Goal: Task Accomplishment & Management: Manage account settings

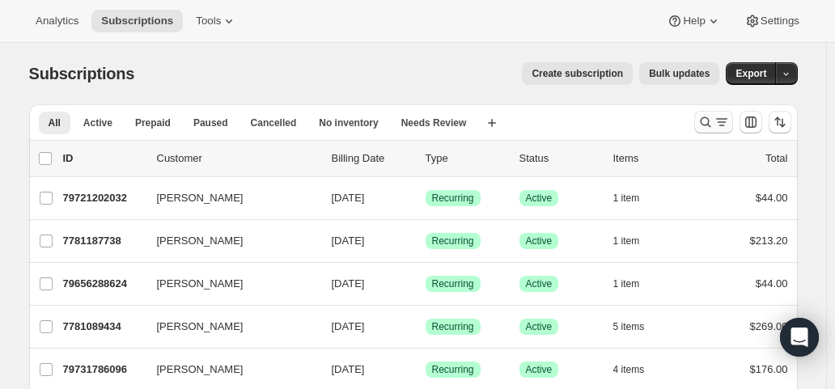
click at [722, 124] on icon "Search and filter results" at bounding box center [722, 122] width 16 height 16
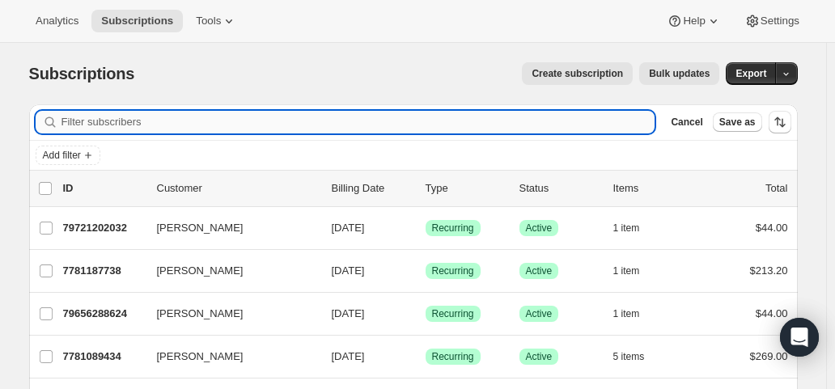
click at [181, 126] on input "Filter subscribers" at bounding box center [358, 122] width 594 height 23
click at [90, 155] on icon "Add filter" at bounding box center [88, 155] width 13 height 13
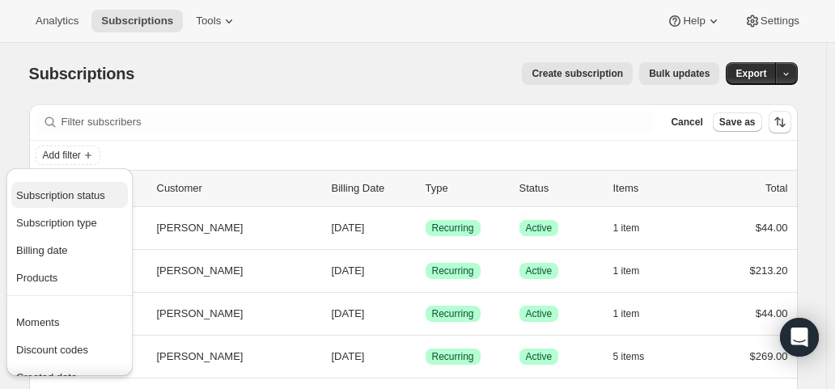
click at [81, 198] on span "Subscription status" at bounding box center [60, 195] width 89 height 12
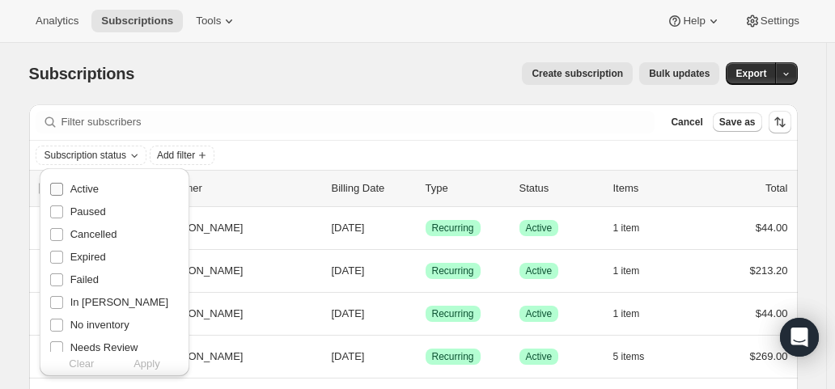
click at [81, 195] on span "Active" at bounding box center [84, 189] width 28 height 12
click at [63, 195] on input "Active" at bounding box center [56, 189] width 13 height 13
checkbox input "true"
click at [155, 366] on span "Apply" at bounding box center [146, 364] width 27 height 16
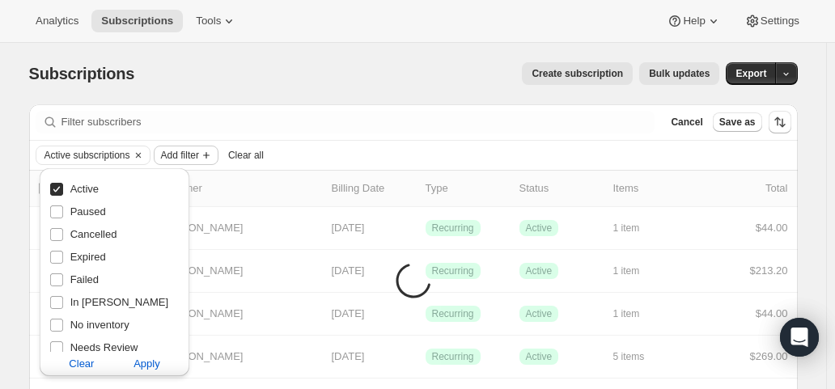
click at [183, 157] on span "Add filter" at bounding box center [180, 155] width 38 height 13
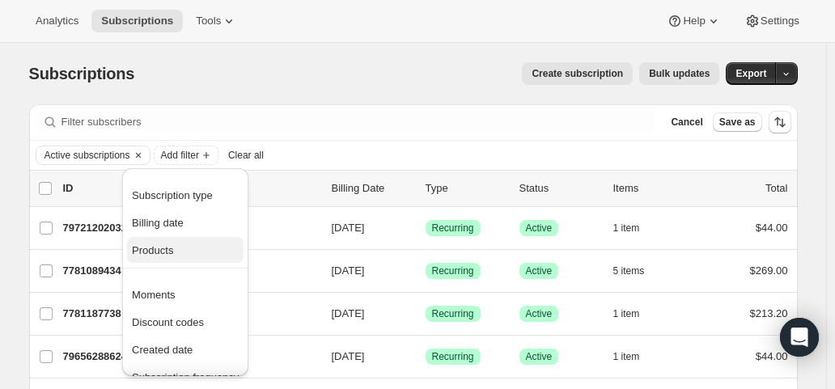
click at [157, 250] on span "Products" at bounding box center [152, 250] width 41 height 12
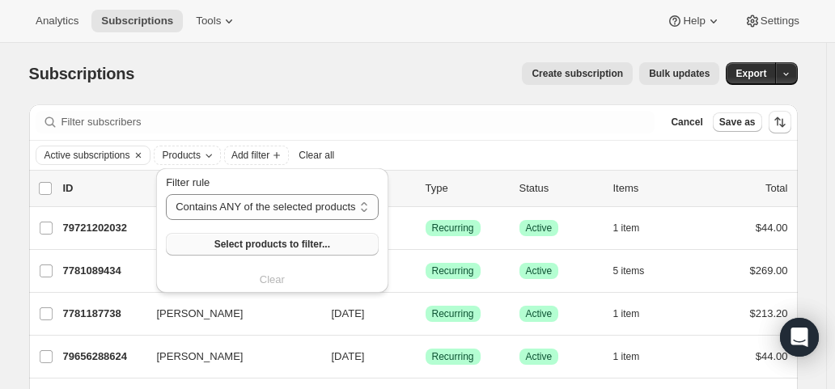
click at [222, 246] on span "Select products to filter..." at bounding box center [272, 244] width 116 height 13
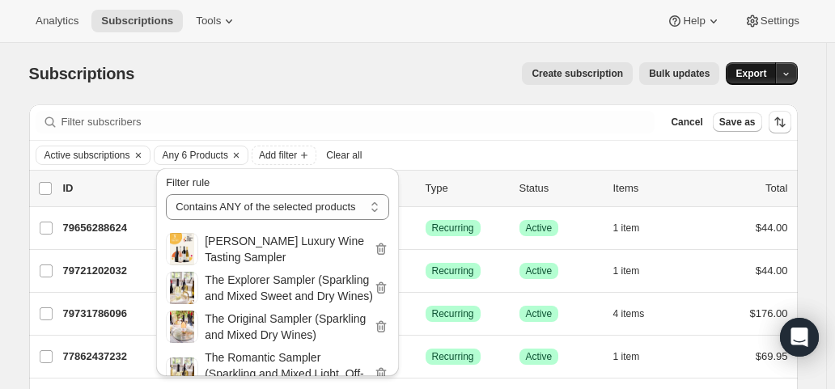
click at [755, 80] on button "Export" at bounding box center [751, 73] width 50 height 23
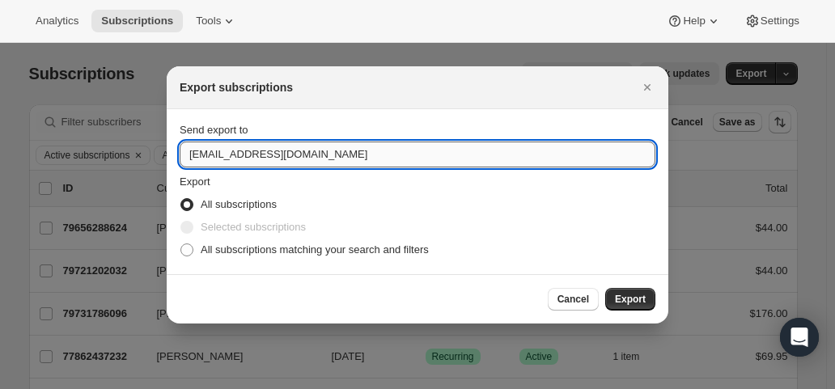
drag, startPoint x: 214, startPoint y: 154, endPoint x: 181, endPoint y: 156, distance: 32.5
click at [181, 156] on input "hello@wineshopathome.com" at bounding box center [418, 155] width 476 height 26
type input "mfletcher@wineshopathome.com"
click at [287, 253] on span "All subscriptions matching your search and filters" at bounding box center [315, 250] width 228 height 12
click at [181, 244] on input "All subscriptions matching your search and filters" at bounding box center [180, 244] width 1 height 1
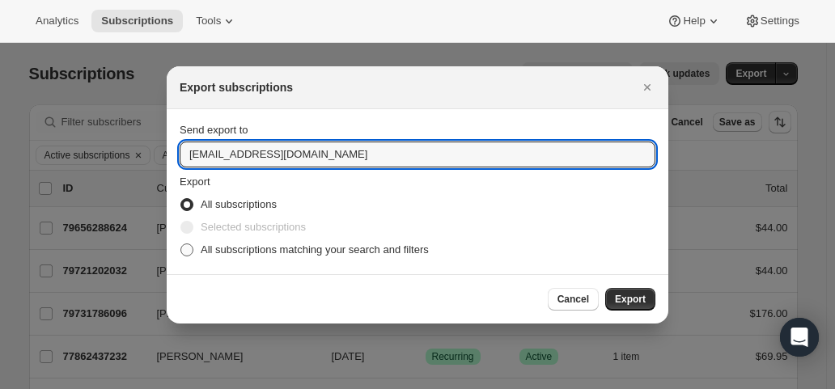
radio input "true"
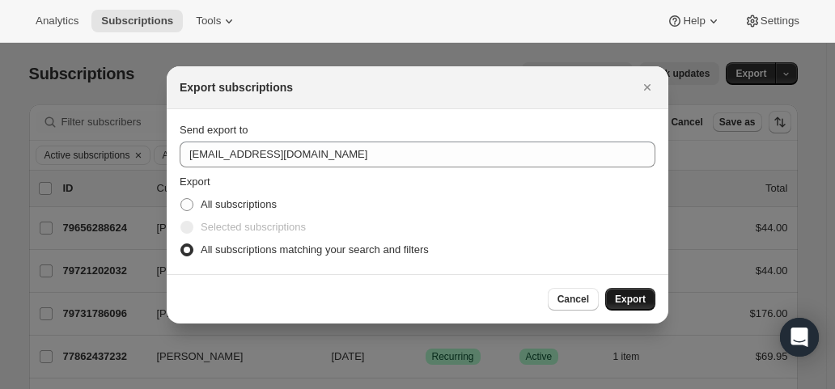
click at [622, 300] on span "Export" at bounding box center [630, 299] width 31 height 13
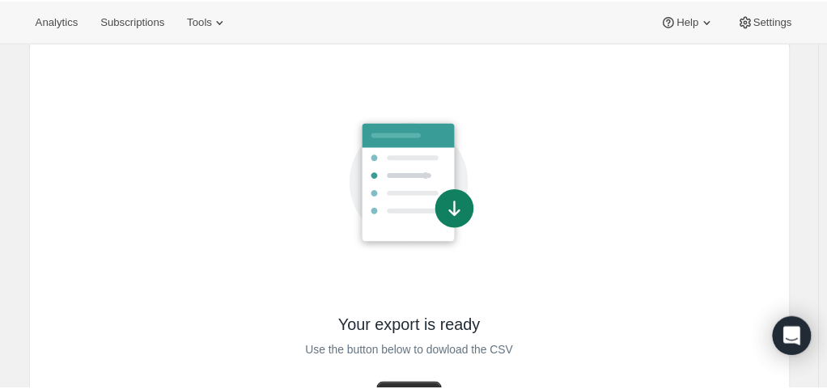
scroll to position [137, 0]
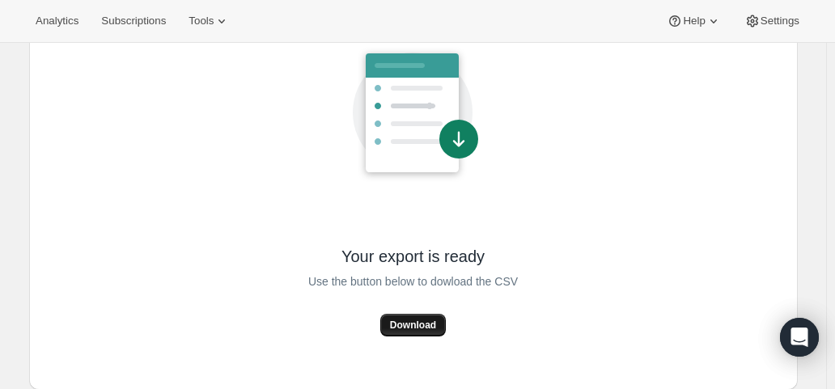
click at [417, 324] on span "Download" at bounding box center [413, 325] width 46 height 13
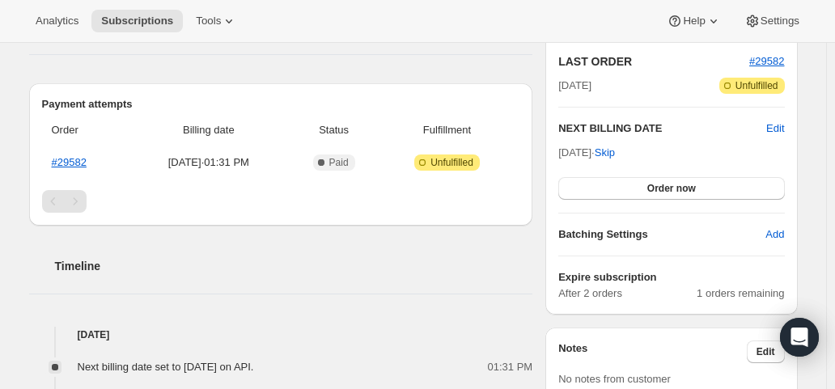
scroll to position [405, 0]
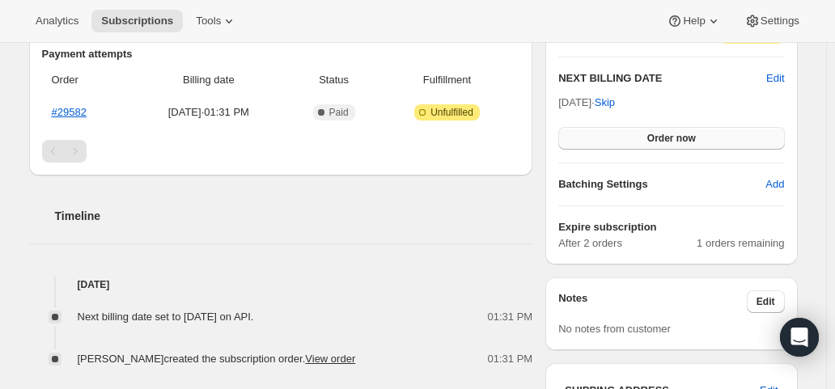
click at [665, 139] on span "Order now" at bounding box center [671, 138] width 49 height 13
click at [665, 139] on span "Click to confirm" at bounding box center [671, 138] width 74 height 13
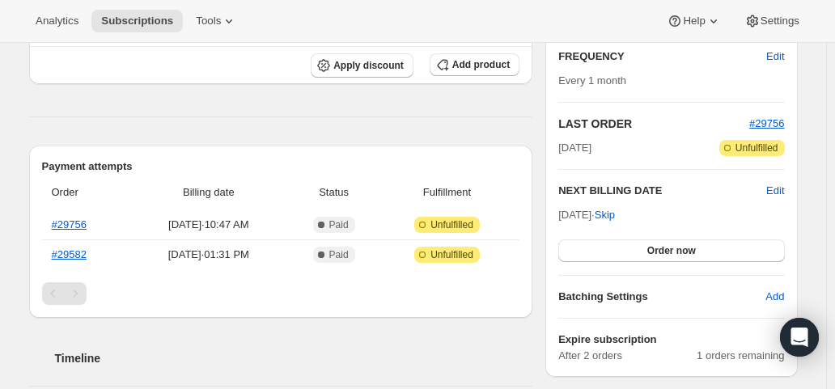
scroll to position [324, 0]
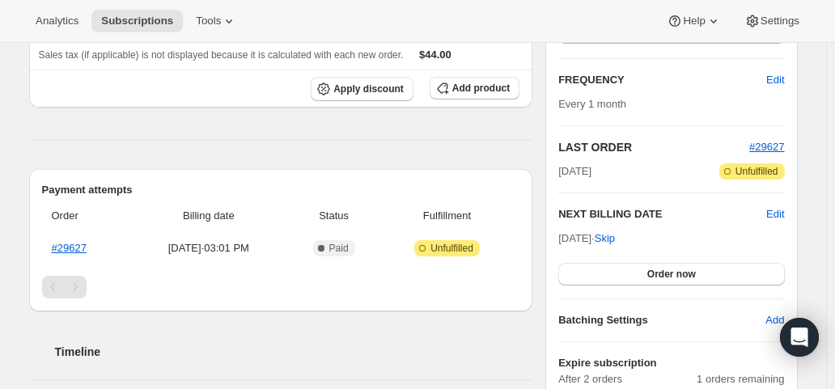
scroll to position [243, 0]
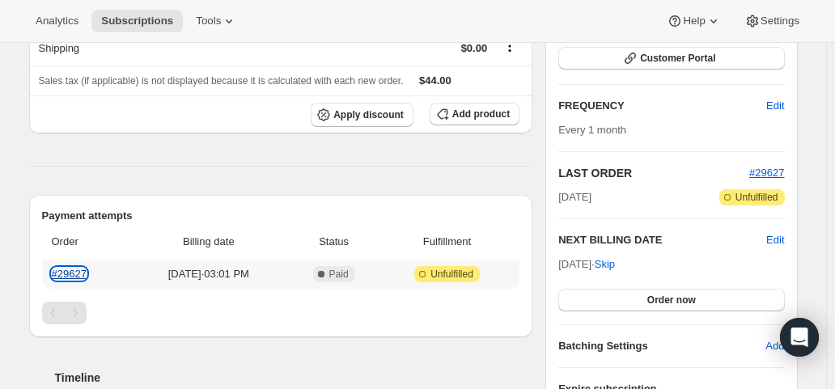
click at [67, 273] on link "#29627" at bounding box center [69, 274] width 35 height 12
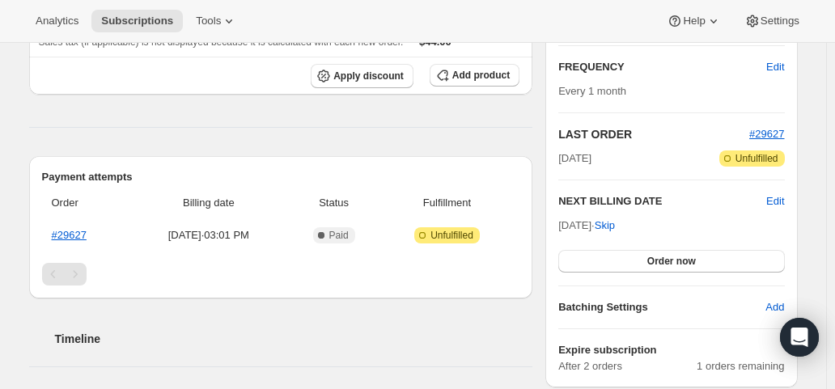
scroll to position [324, 0]
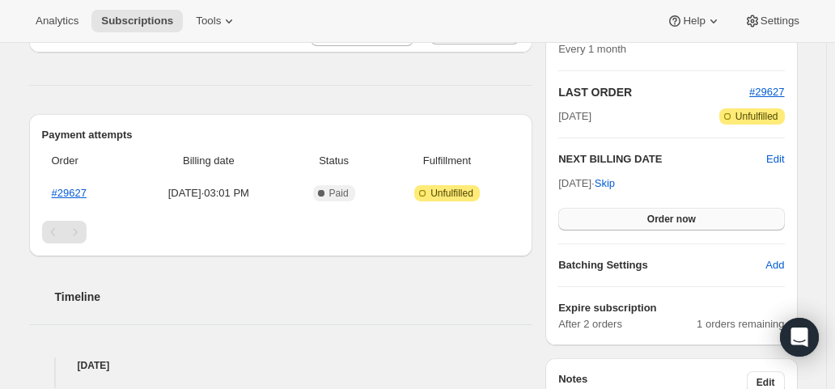
click at [686, 221] on span "Order now" at bounding box center [671, 219] width 49 height 13
click at [686, 221] on span "Click to confirm" at bounding box center [671, 219] width 74 height 13
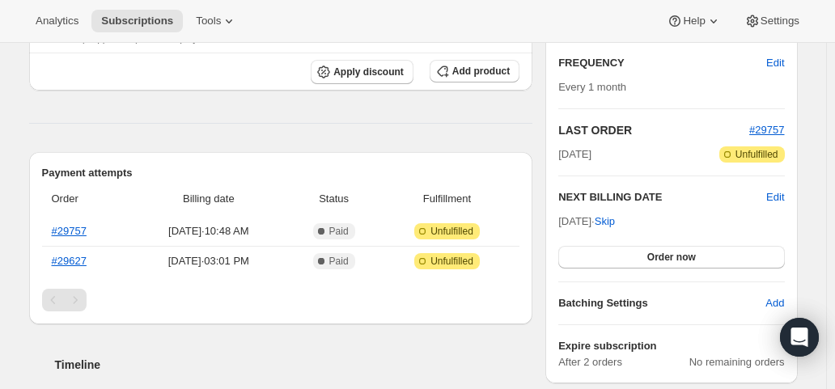
scroll to position [324, 0]
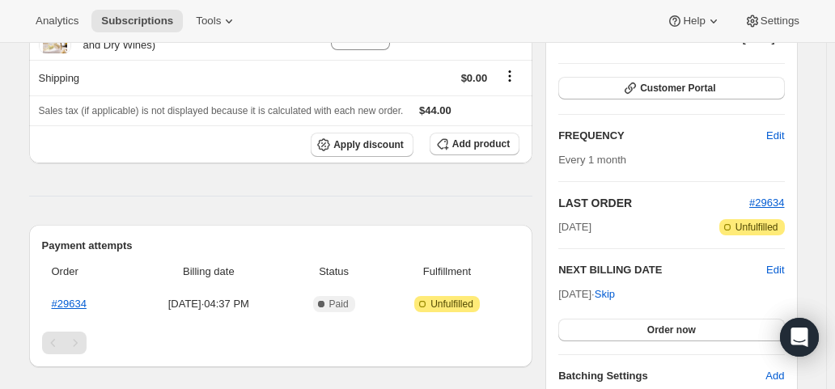
scroll to position [243, 0]
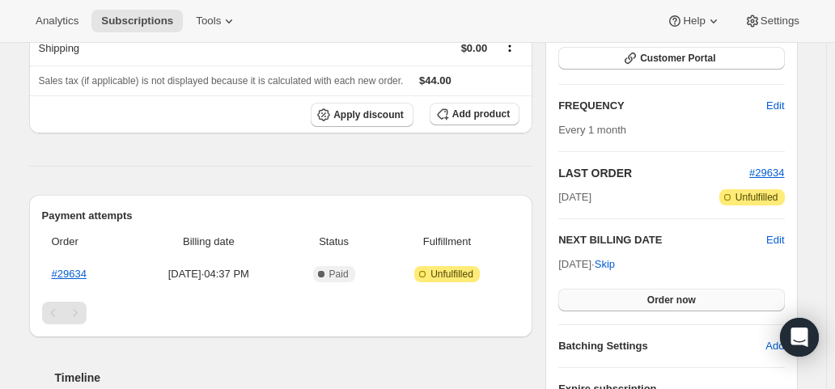
click at [641, 305] on button "Order now" at bounding box center [671, 300] width 226 height 23
click at [641, 305] on button "Click to confirm" at bounding box center [671, 300] width 226 height 23
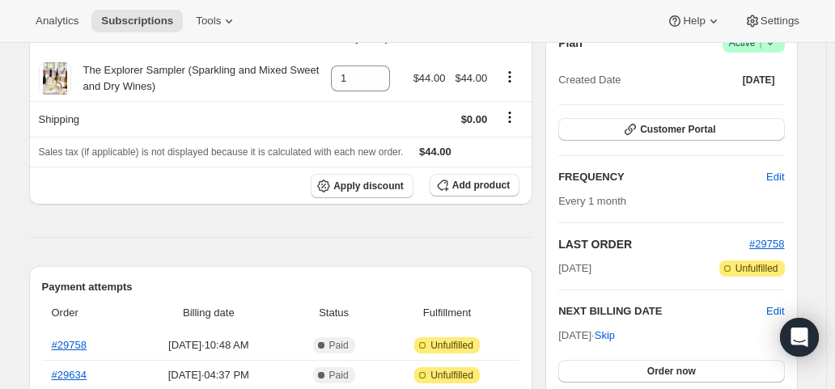
scroll to position [324, 0]
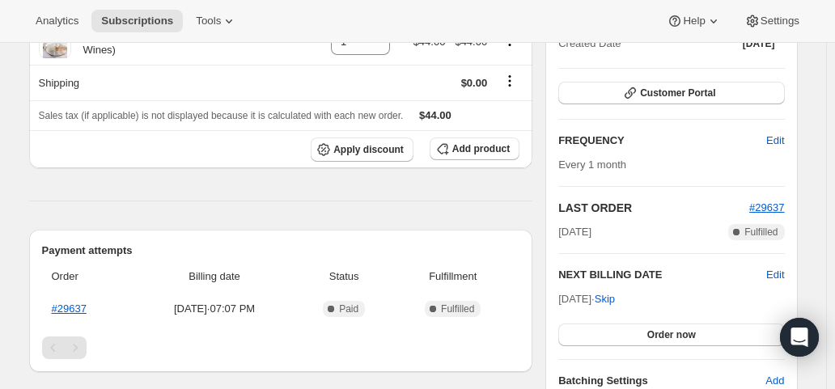
scroll to position [243, 0]
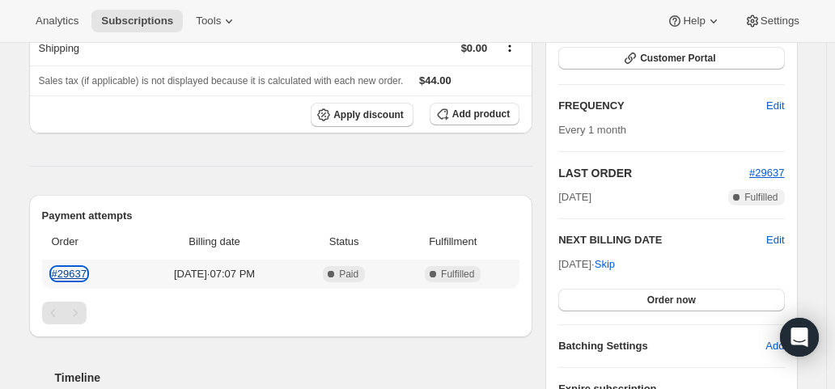
click at [78, 272] on link "#29637" at bounding box center [69, 274] width 35 height 12
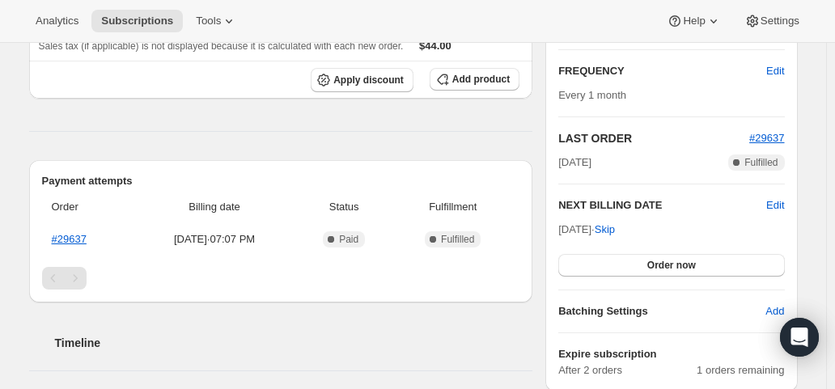
scroll to position [324, 0]
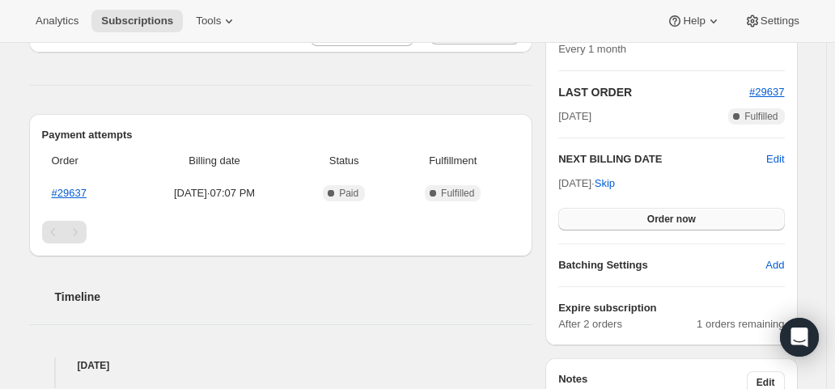
click at [634, 216] on button "Order now" at bounding box center [671, 219] width 226 height 23
click at [634, 216] on button "Click to confirm" at bounding box center [671, 219] width 226 height 23
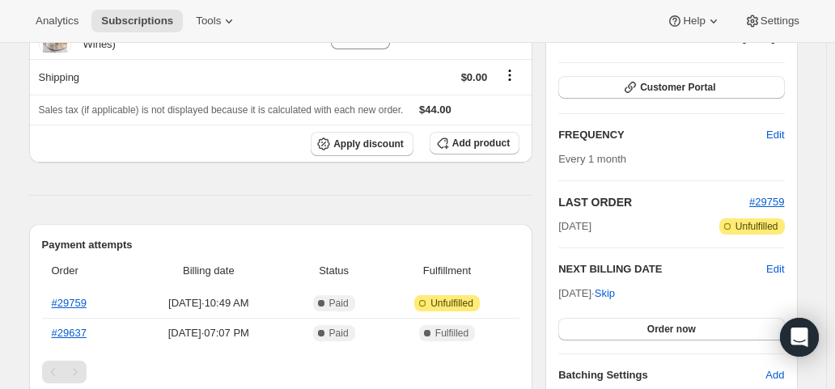
scroll to position [324, 0]
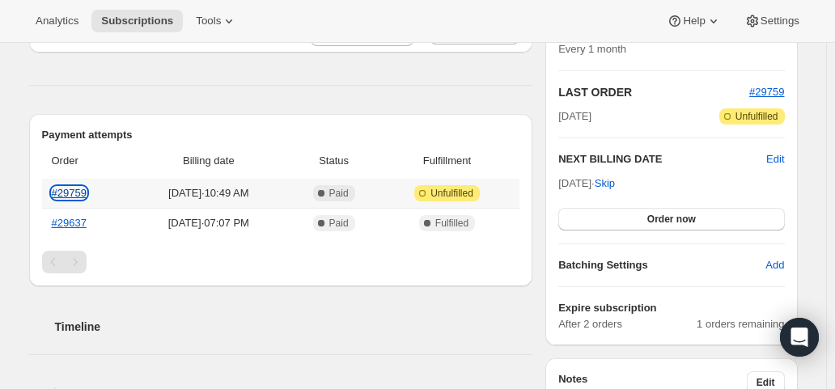
click at [76, 191] on link "#29759" at bounding box center [69, 193] width 35 height 12
click at [75, 222] on link "#29637" at bounding box center [69, 223] width 35 height 12
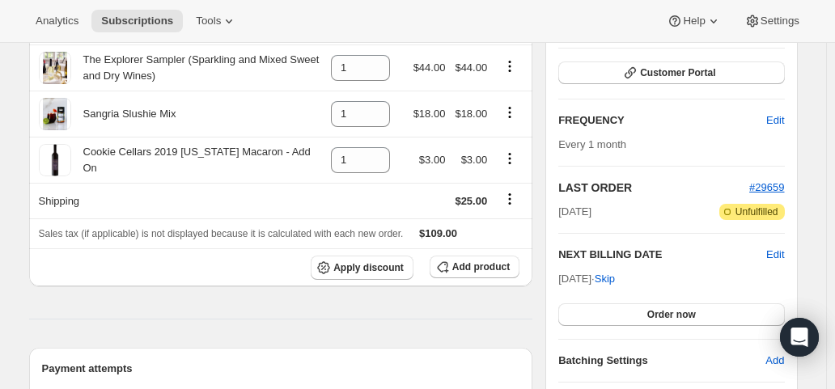
scroll to position [243, 0]
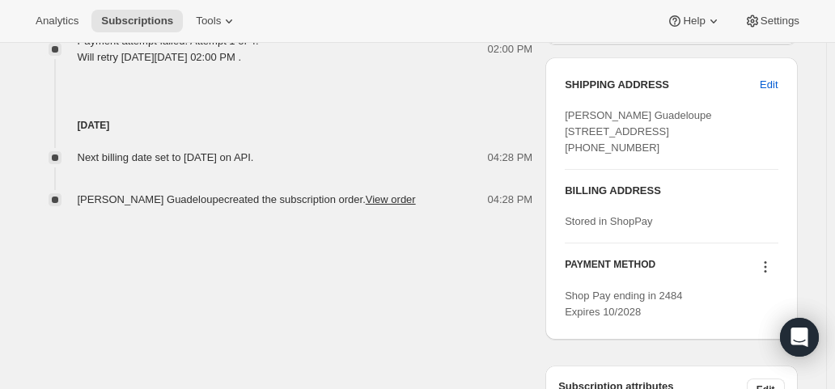
scroll to position [890, 0]
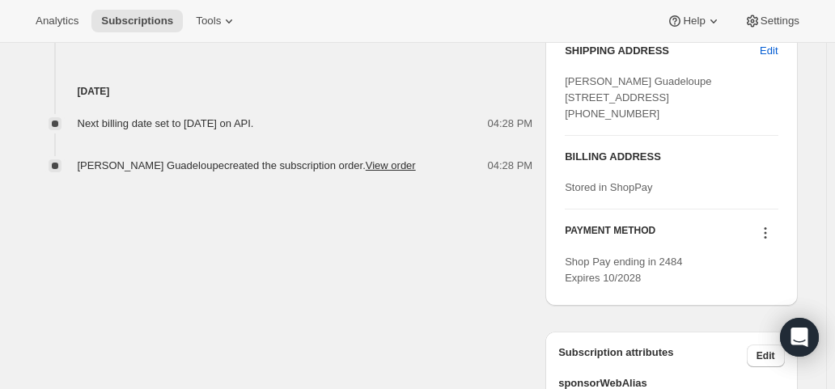
click at [778, 242] on button at bounding box center [765, 233] width 26 height 18
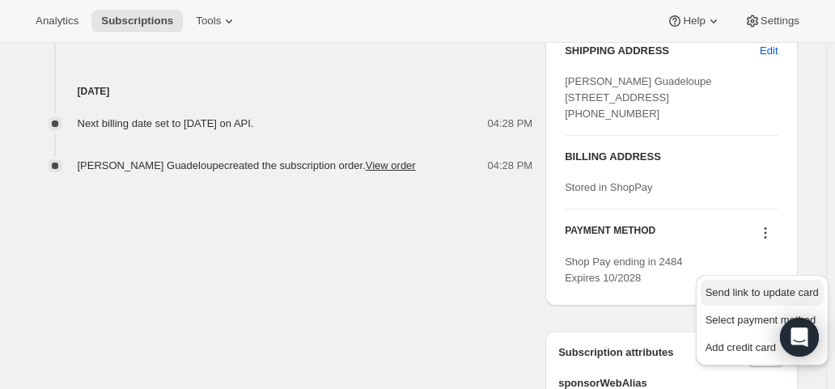
click at [752, 287] on span "Send link to update card" at bounding box center [761, 292] width 113 height 12
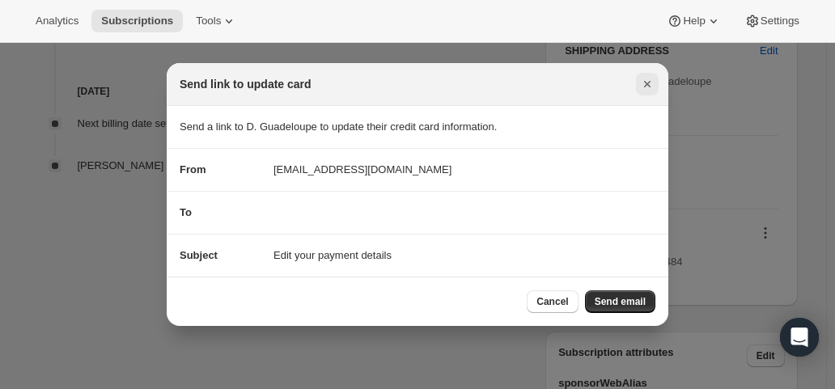
click at [642, 87] on icon "Close" at bounding box center [647, 84] width 16 height 16
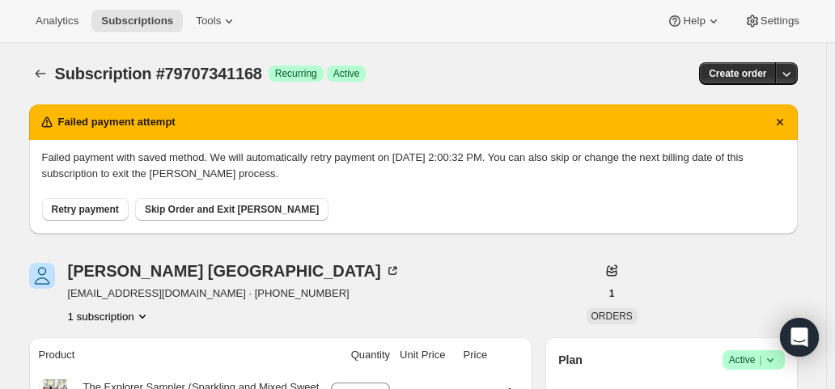
click at [83, 213] on span "Retry payment" at bounding box center [85, 209] width 67 height 13
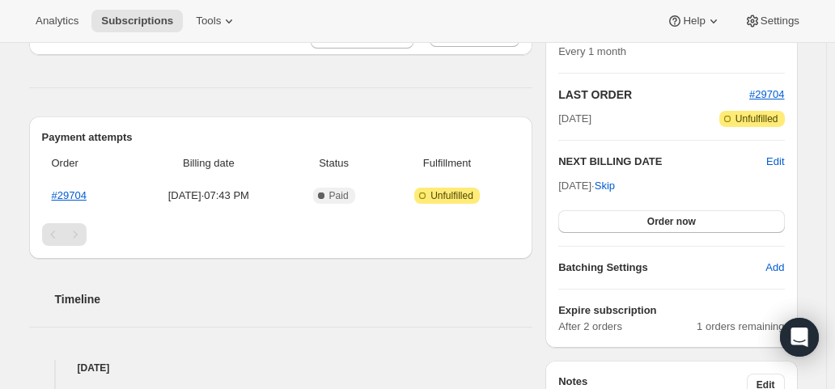
scroll to position [324, 0]
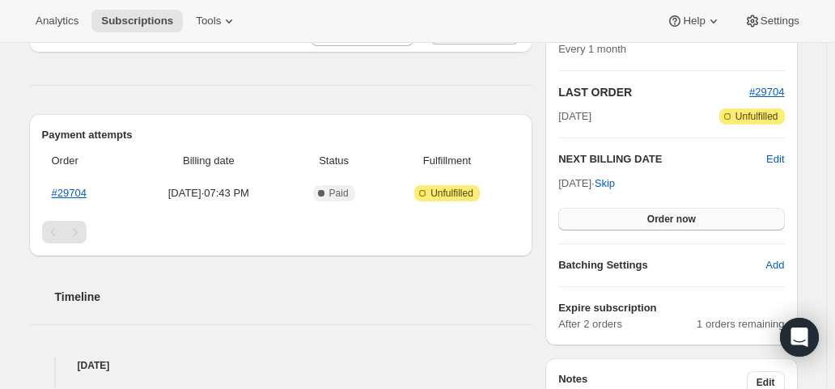
click at [616, 215] on button "Order now" at bounding box center [671, 219] width 226 height 23
click at [616, 215] on button "Click to confirm" at bounding box center [671, 219] width 226 height 23
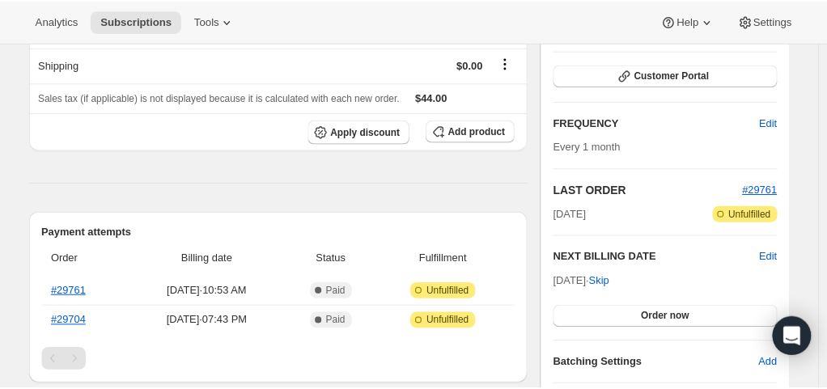
scroll to position [405, 0]
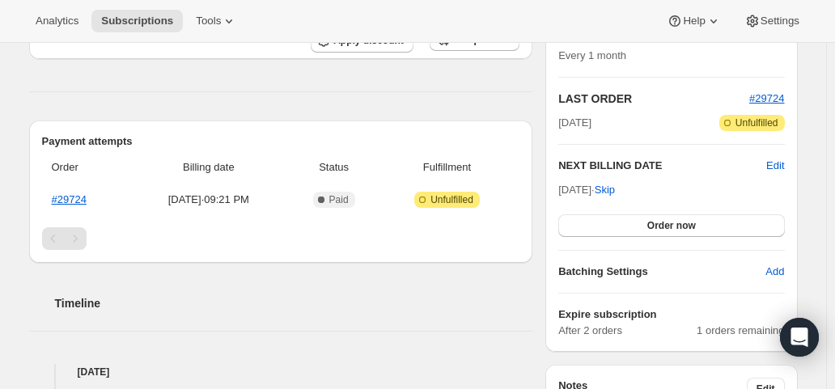
scroll to position [324, 0]
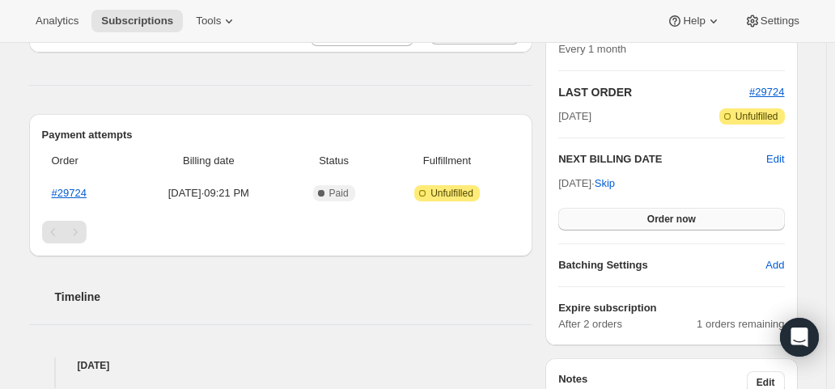
click at [633, 227] on button "Order now" at bounding box center [671, 219] width 226 height 23
click at [633, 227] on button "Click to confirm" at bounding box center [671, 219] width 226 height 23
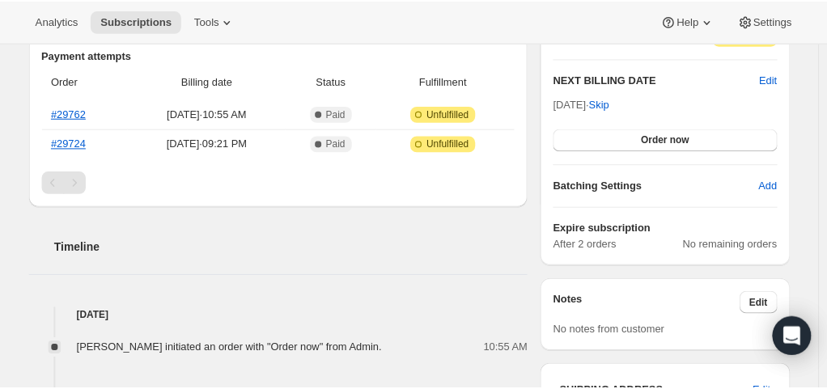
scroll to position [405, 0]
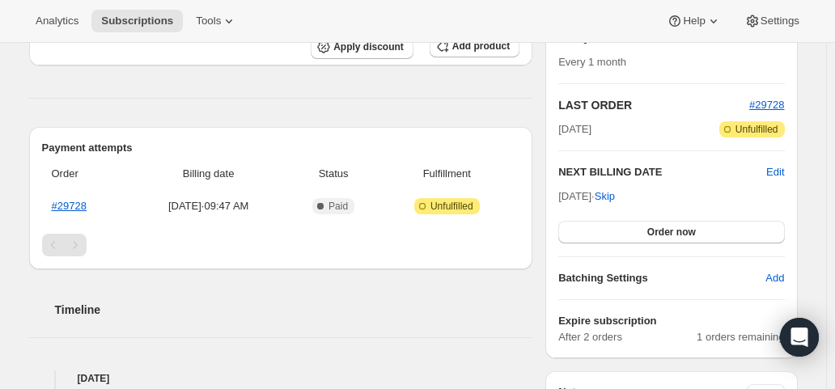
scroll to position [324, 0]
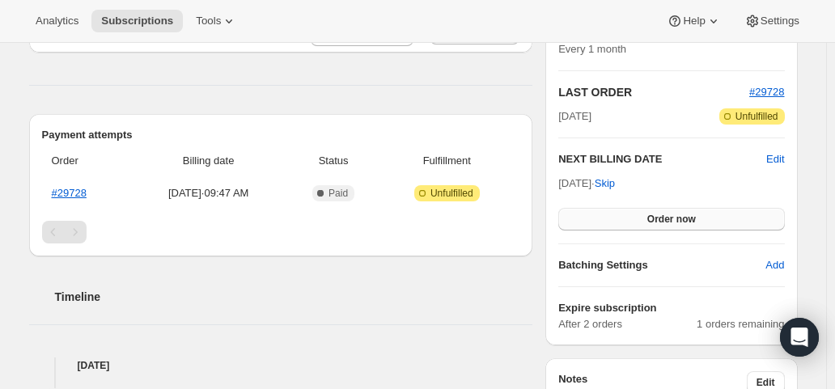
click at [675, 213] on span "Order now" at bounding box center [671, 219] width 49 height 13
click at [675, 213] on span "Click to confirm" at bounding box center [671, 219] width 74 height 13
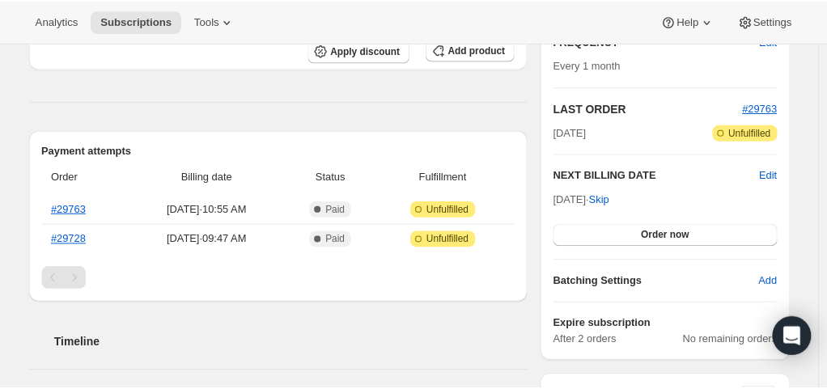
scroll to position [324, 0]
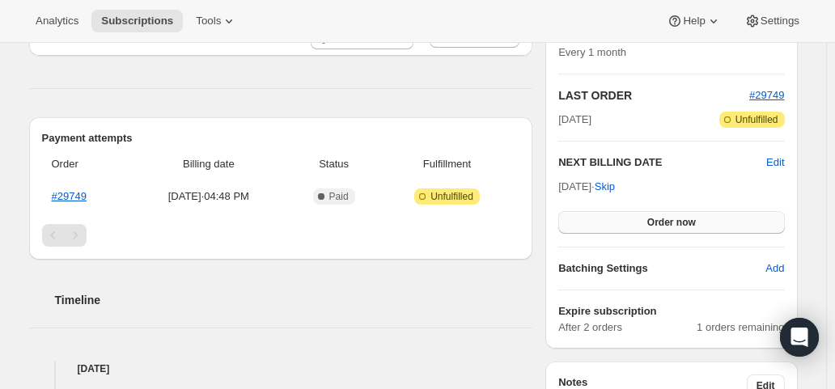
scroll to position [324, 0]
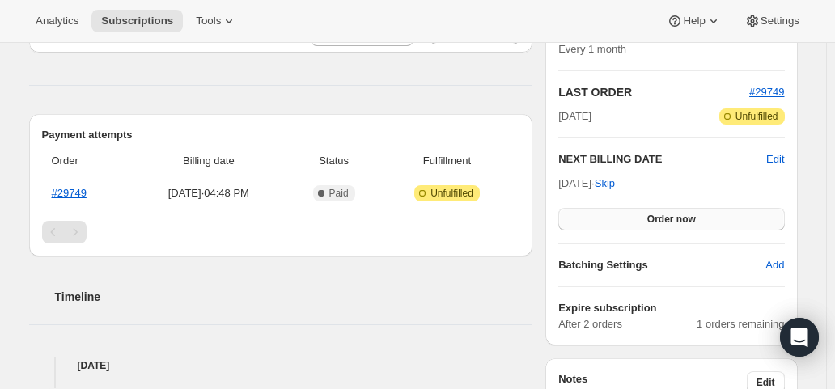
click at [646, 219] on button "Order now" at bounding box center [671, 219] width 226 height 23
click at [646, 219] on span "Click to confirm" at bounding box center [671, 219] width 74 height 13
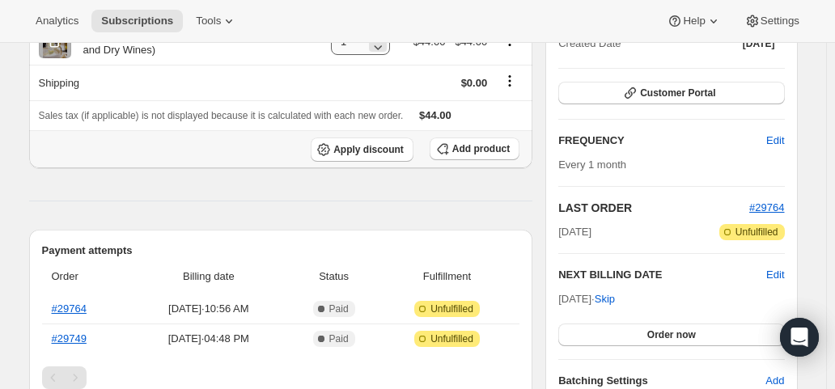
scroll to position [405, 0]
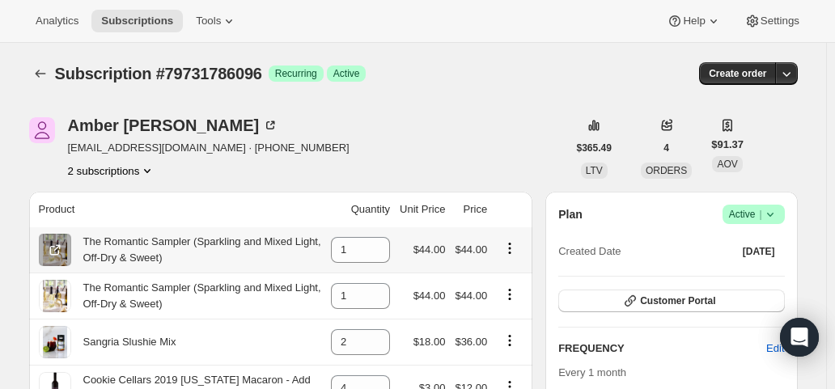
click at [515, 246] on icon "Product actions" at bounding box center [510, 248] width 16 height 16
click at [508, 279] on span "Remove" at bounding box center [504, 279] width 39 height 12
type input "0"
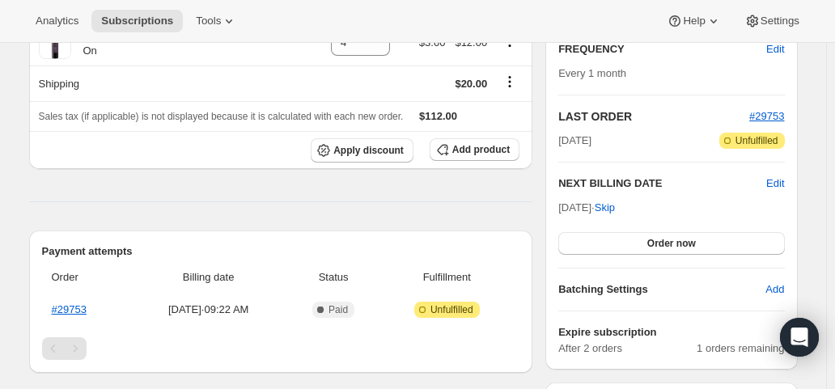
scroll to position [405, 0]
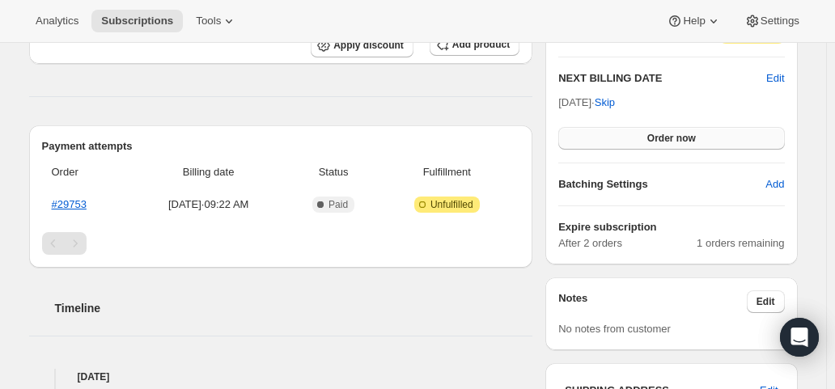
click at [662, 136] on span "Order now" at bounding box center [671, 138] width 49 height 13
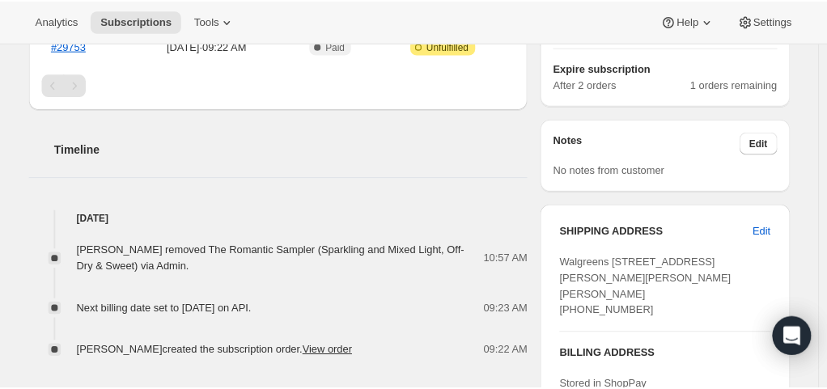
scroll to position [566, 0]
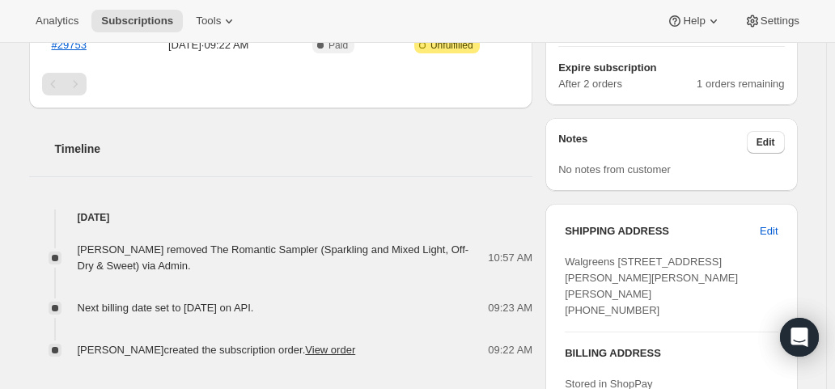
scroll to position [566, 0]
